Goal: Navigation & Orientation: Find specific page/section

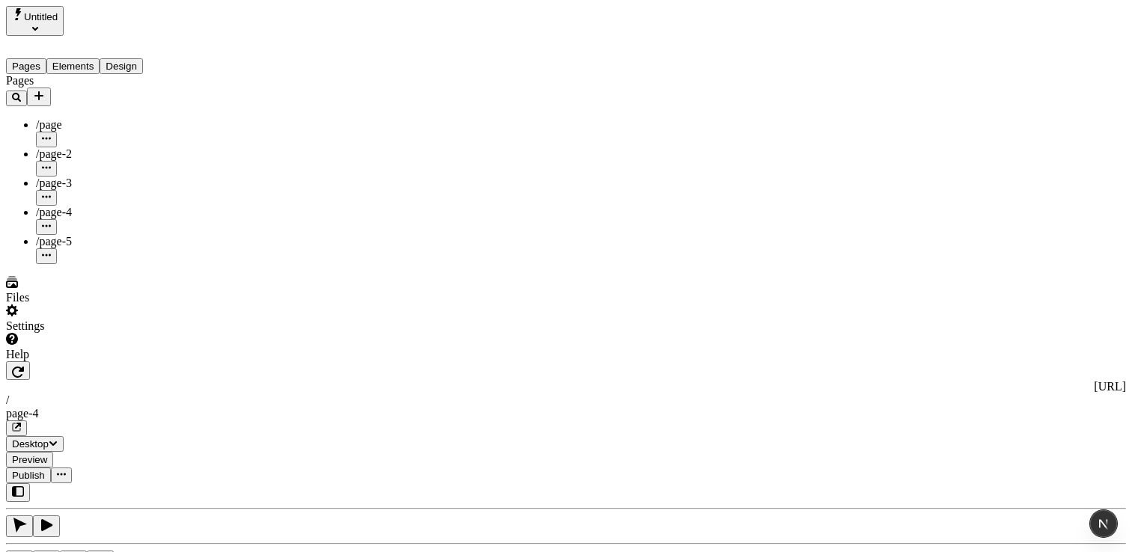
click at [78, 305] on div "Files" at bounding box center [96, 297] width 180 height 13
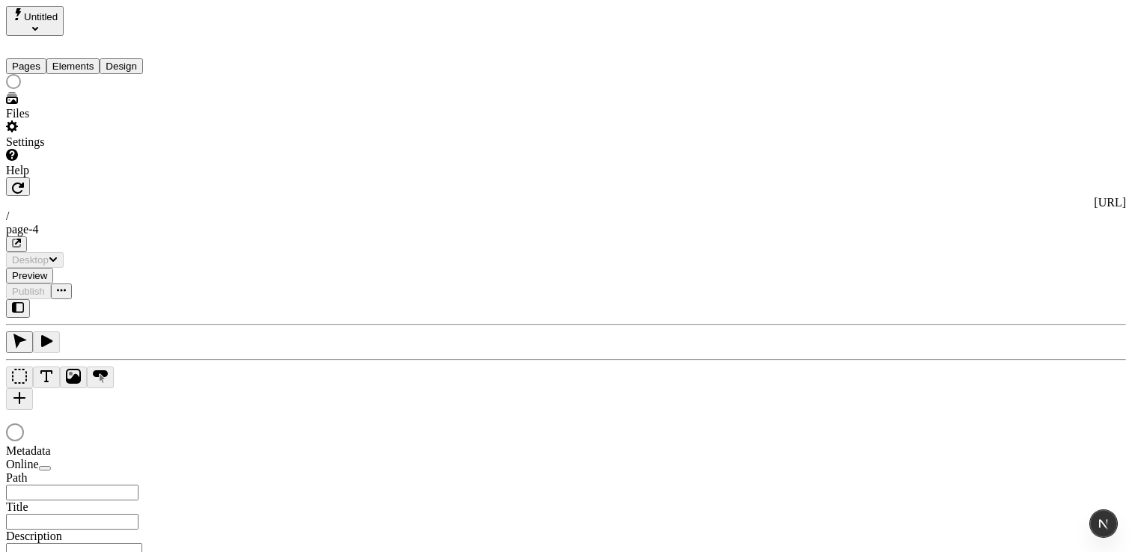
type input "/page-4"
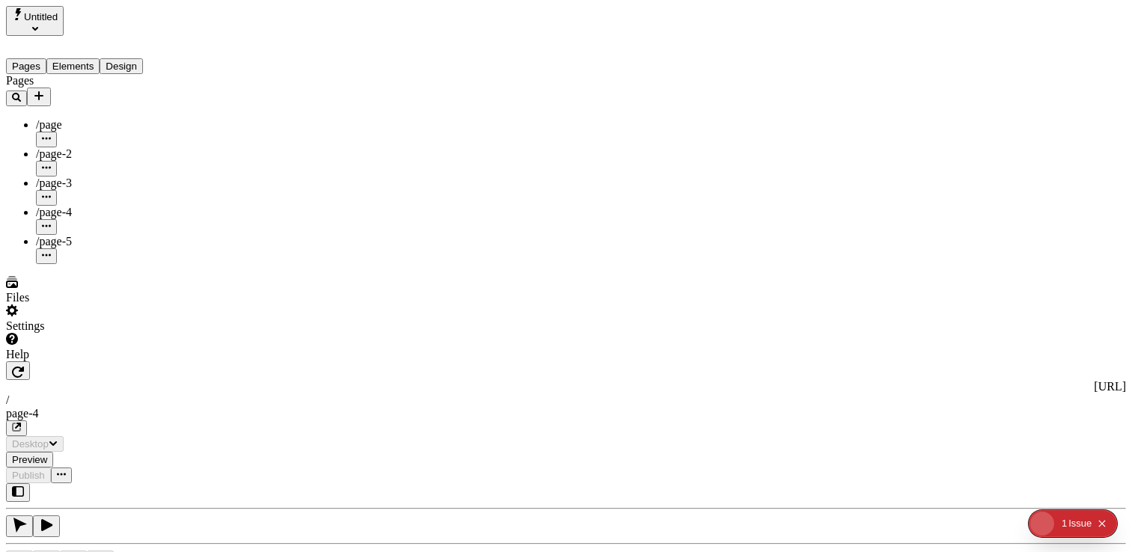
click at [54, 305] on div "Files" at bounding box center [96, 297] width 180 height 13
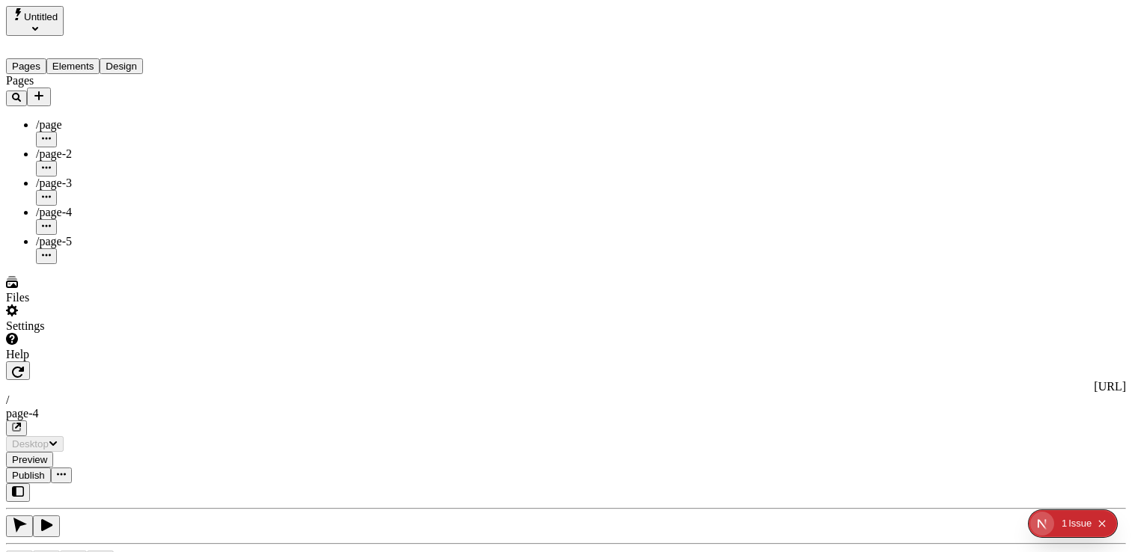
click at [61, 206] on span "/page-4" at bounding box center [54, 212] width 36 height 13
click at [110, 264] on div "Pages /page /page-2 /page-3 /page-4 /page-5" at bounding box center [96, 169] width 180 height 190
click at [84, 305] on div "Files" at bounding box center [96, 297] width 180 height 13
click at [85, 362] on div "Help" at bounding box center [96, 354] width 180 height 13
click at [73, 305] on div "Files" at bounding box center [96, 290] width 180 height 28
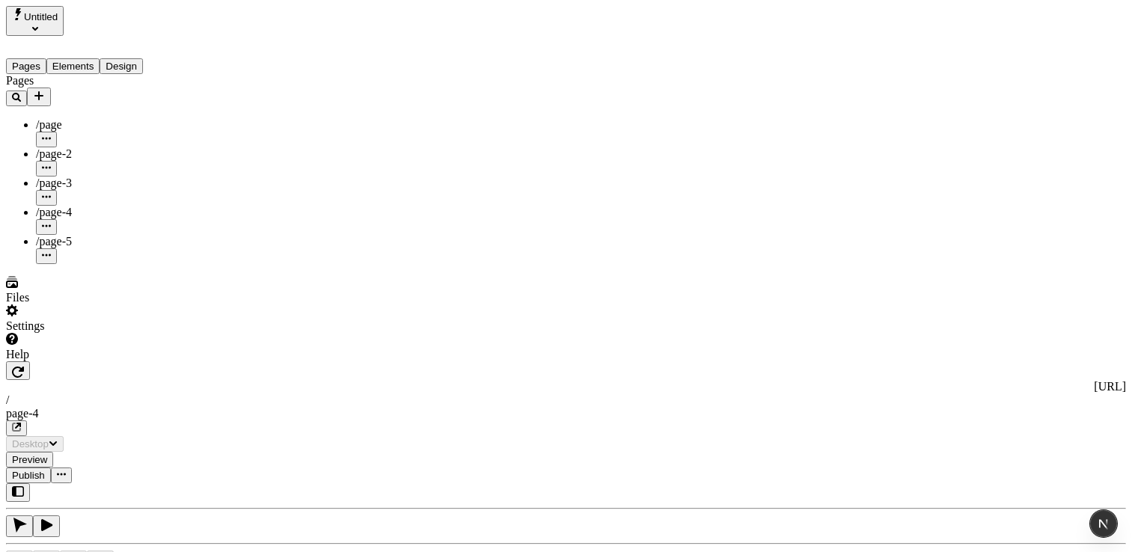
click at [92, 362] on div "Help" at bounding box center [96, 354] width 180 height 13
click at [102, 362] on div "Help" at bounding box center [96, 347] width 180 height 28
click at [127, 263] on div "Pages /page /page-2 /page-3 /page-4 /page-5" at bounding box center [96, 169] width 180 height 190
click at [69, 305] on div "Files" at bounding box center [96, 297] width 180 height 13
click at [71, 362] on div "Help" at bounding box center [96, 354] width 180 height 13
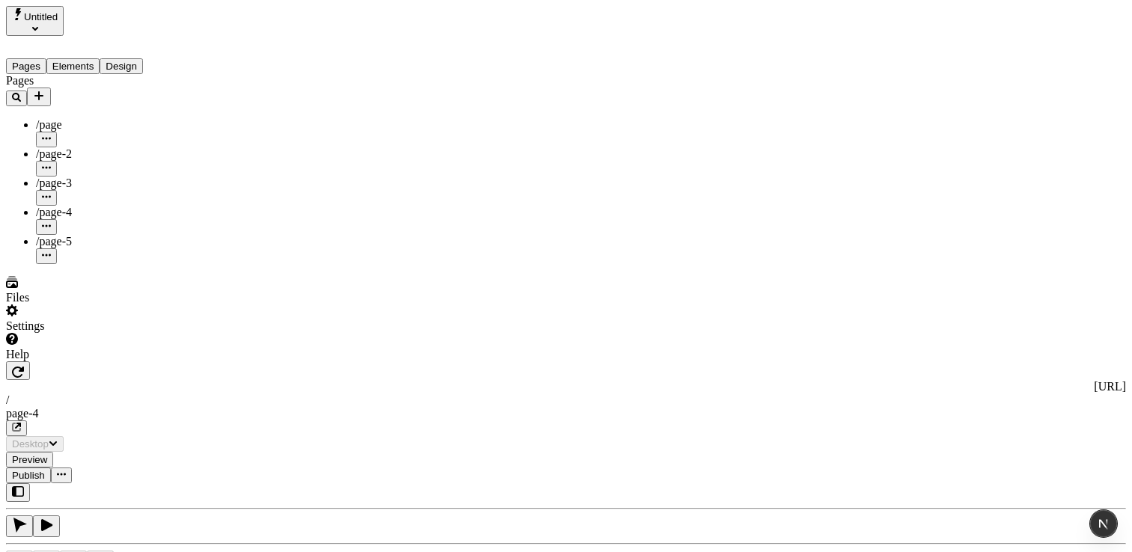
click at [97, 305] on div "Files" at bounding box center [96, 297] width 180 height 13
click at [70, 362] on div "Help" at bounding box center [96, 354] width 180 height 13
click at [105, 362] on div "Help" at bounding box center [96, 354] width 180 height 13
click at [172, 264] on div "Pages /page /page-2 /page-3 /page-4 /page-5" at bounding box center [96, 169] width 180 height 190
click at [93, 362] on div "Help" at bounding box center [96, 354] width 180 height 13
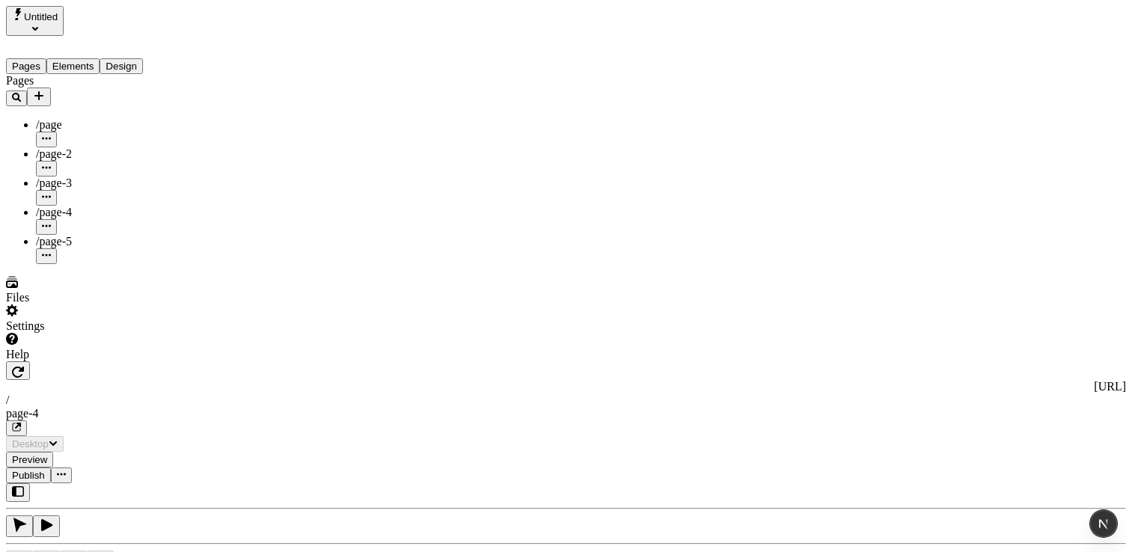
click at [124, 235] on div "/page-5" at bounding box center [111, 241] width 150 height 13
click at [79, 305] on div "Files" at bounding box center [96, 297] width 180 height 13
click at [66, 362] on div "Help" at bounding box center [96, 354] width 180 height 13
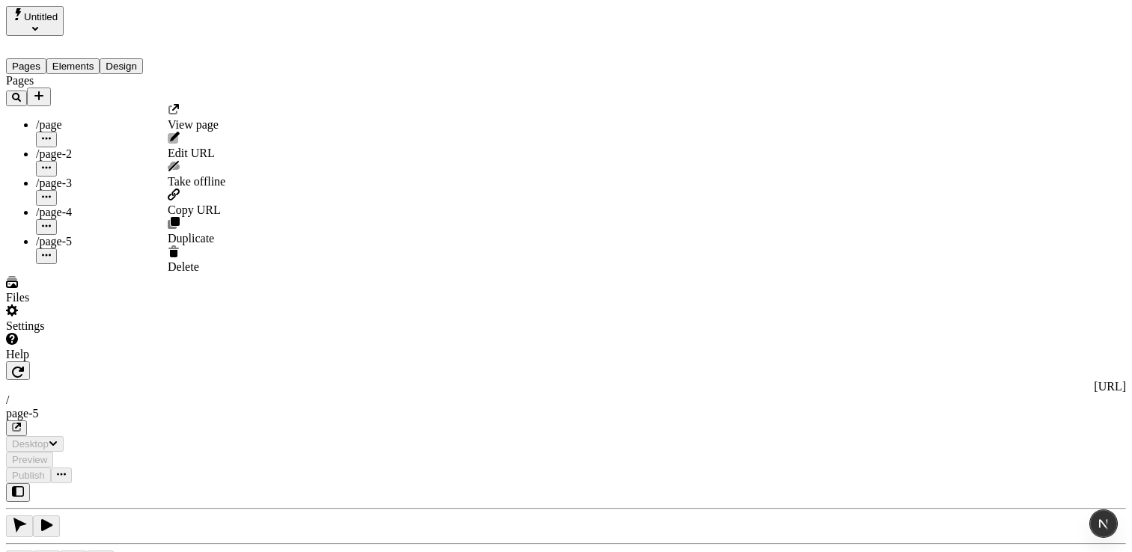
click at [62, 206] on span "/page-4" at bounding box center [54, 212] width 36 height 13
click at [52, 362] on div "Help" at bounding box center [96, 354] width 180 height 13
click at [91, 362] on div "Help" at bounding box center [96, 354] width 180 height 13
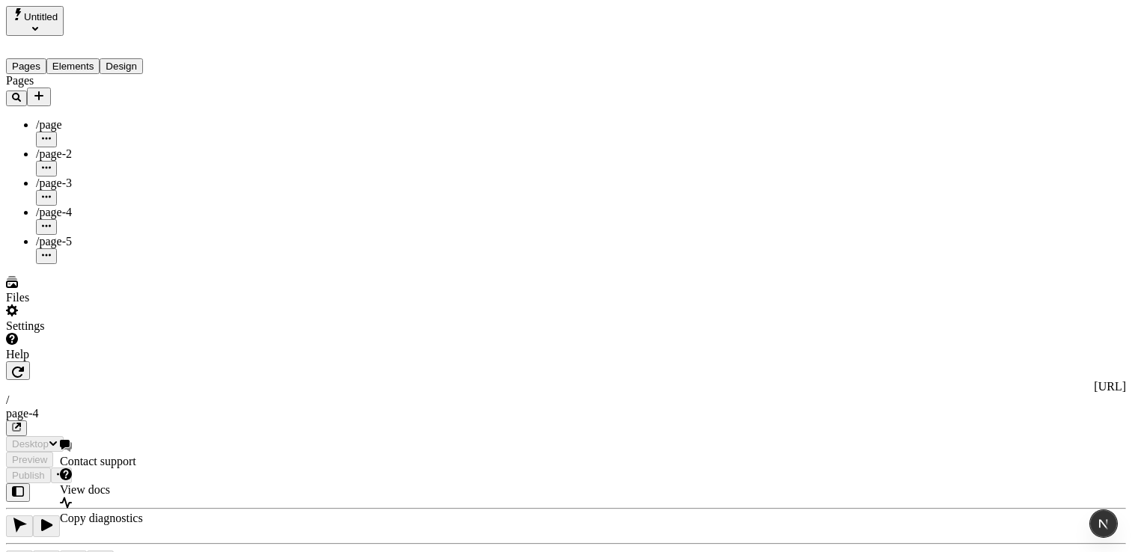
click at [91, 362] on div "Help" at bounding box center [96, 354] width 180 height 13
click at [56, 362] on div "Help" at bounding box center [96, 347] width 180 height 28
click at [82, 333] on div "Settings" at bounding box center [96, 326] width 180 height 13
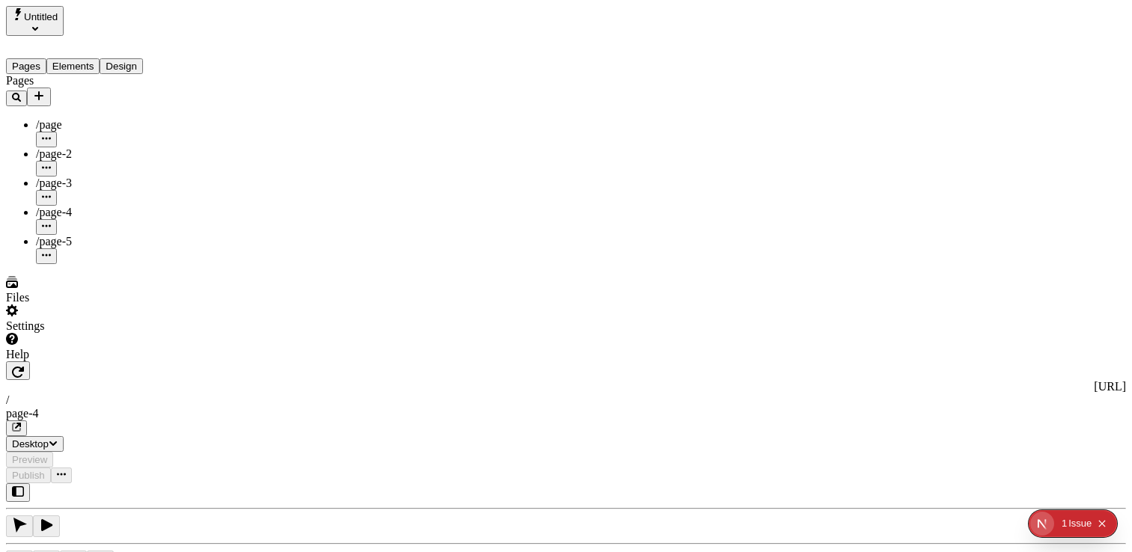
click at [77, 333] on div "Settings" at bounding box center [96, 326] width 180 height 13
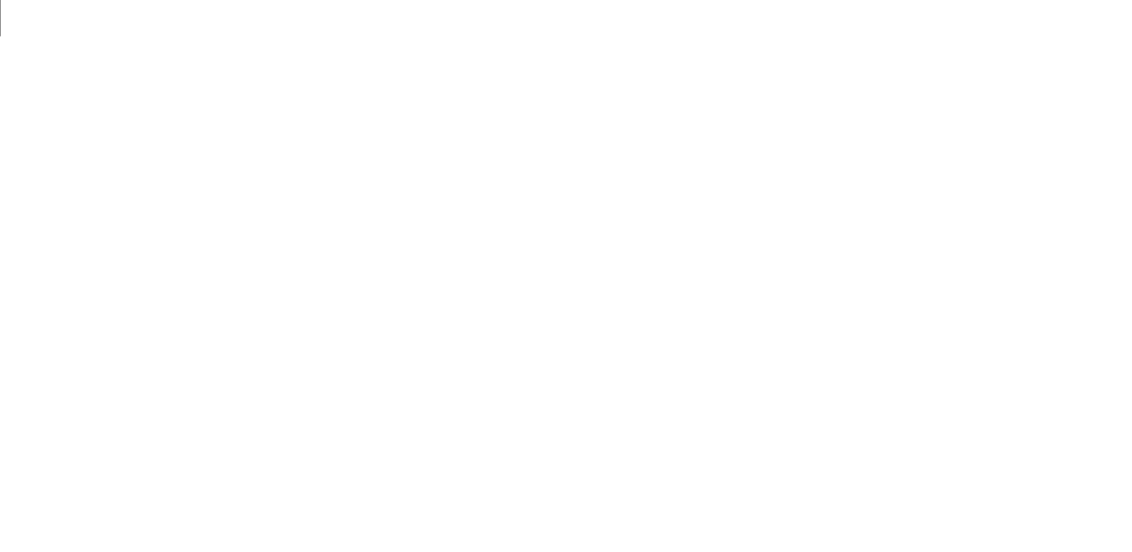
drag, startPoint x: 157, startPoint y: 111, endPoint x: 189, endPoint y: 121, distance: 32.9
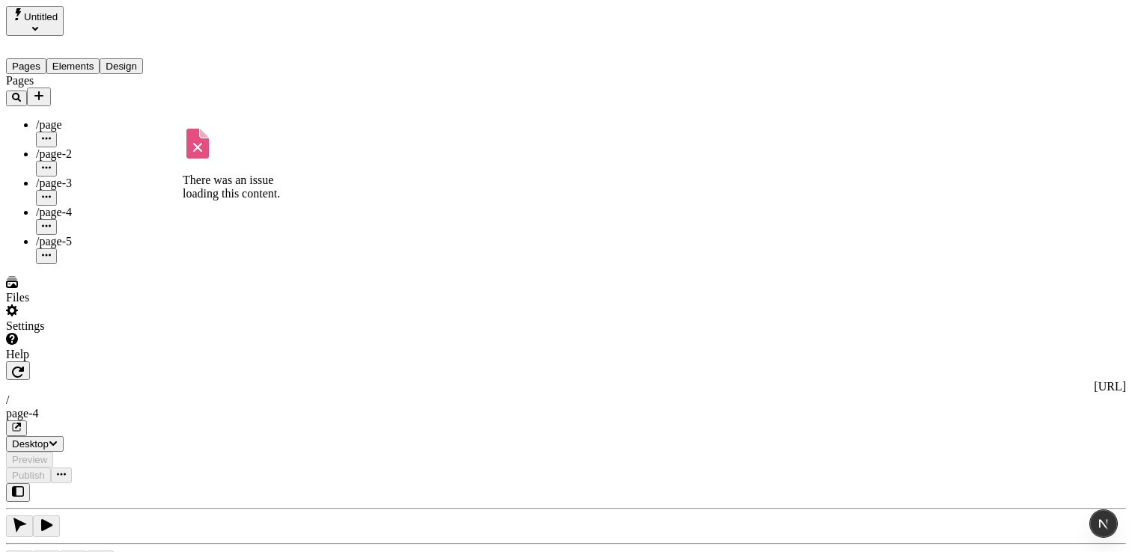
click at [75, 206] on div "/page-4" at bounding box center [111, 212] width 150 height 13
click at [71, 305] on div "Files" at bounding box center [96, 297] width 180 height 13
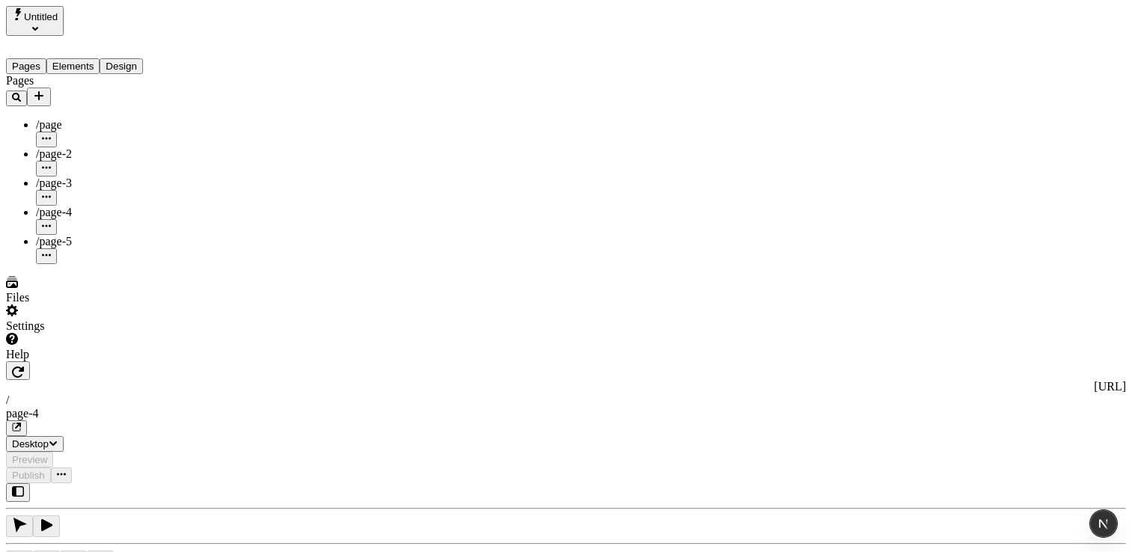
click at [57, 333] on div "Settings" at bounding box center [96, 319] width 180 height 28
